Goal: Navigation & Orientation: Find specific page/section

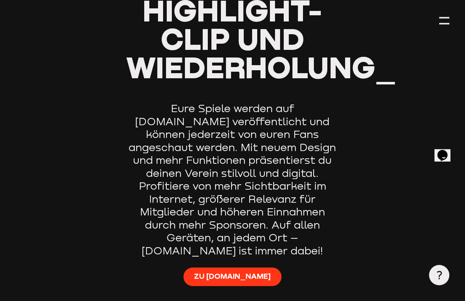
click at [246, 271] on span "Zu Staige.tv" at bounding box center [232, 276] width 77 height 10
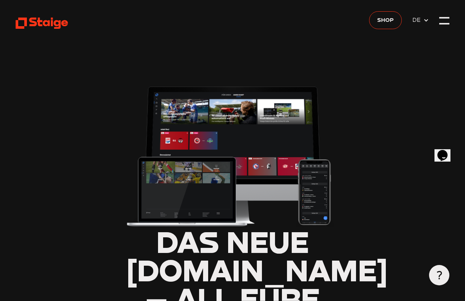
click at [56, 21] on use at bounding box center [42, 22] width 53 height 11
click at [32, 19] on use at bounding box center [42, 22] width 53 height 11
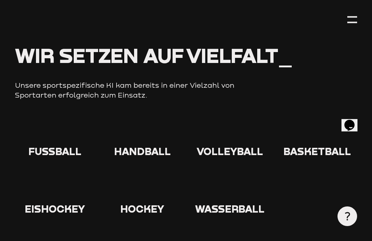
click at [51, 142] on div at bounding box center [55, 132] width 80 height 25
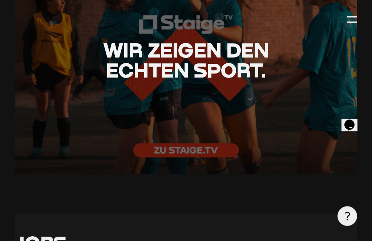
scroll to position [1593, 0]
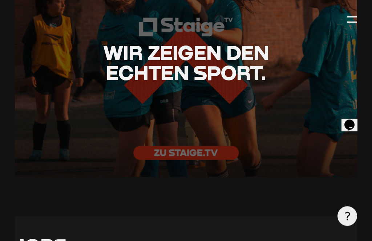
click at [213, 158] on div at bounding box center [186, 62] width 343 height 228
click at [209, 163] on div at bounding box center [186, 62] width 343 height 228
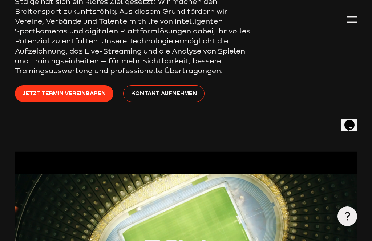
scroll to position [0, 0]
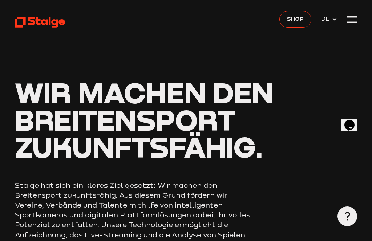
click at [26, 21] on icon at bounding box center [40, 22] width 50 height 12
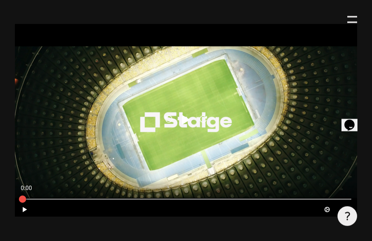
scroll to position [309, 0]
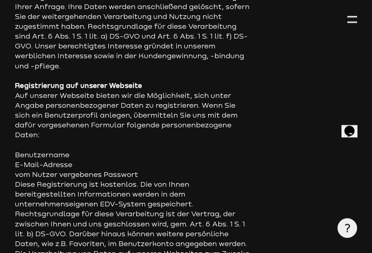
scroll to position [832, 0]
click at [355, 125] on div "Opens Chat This icon Opens the chat window." at bounding box center [350, 131] width 12 height 12
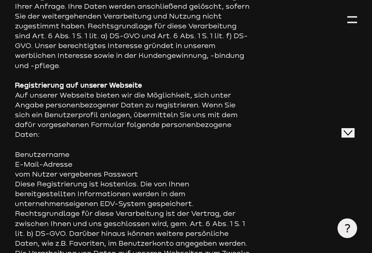
scroll to position [0, 0]
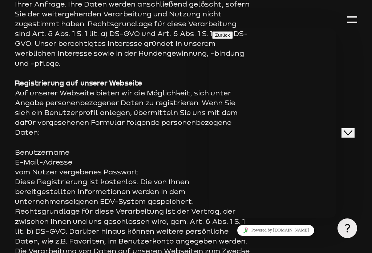
scroll to position [838, 0]
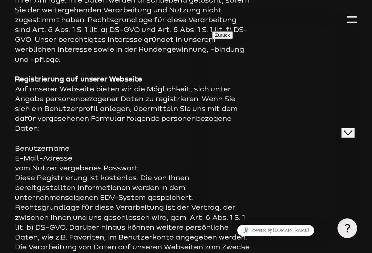
click at [353, 128] on icon "Close Chat This icon closes the chat window." at bounding box center [348, 132] width 9 height 9
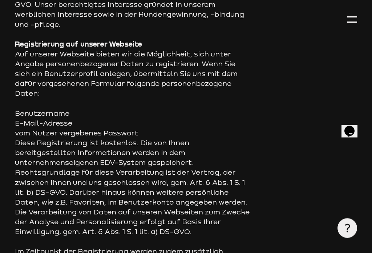
scroll to position [873, 0]
click at [351, 232] on icon at bounding box center [347, 228] width 9 height 9
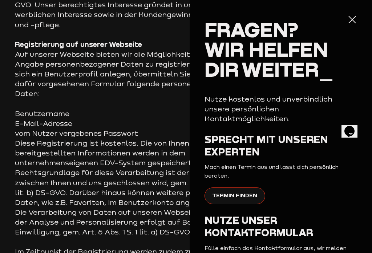
click at [357, 21] on div at bounding box center [352, 20] width 10 height 10
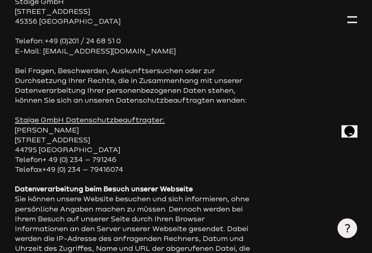
scroll to position [0, 0]
